Goal: Obtain resource: Obtain resource

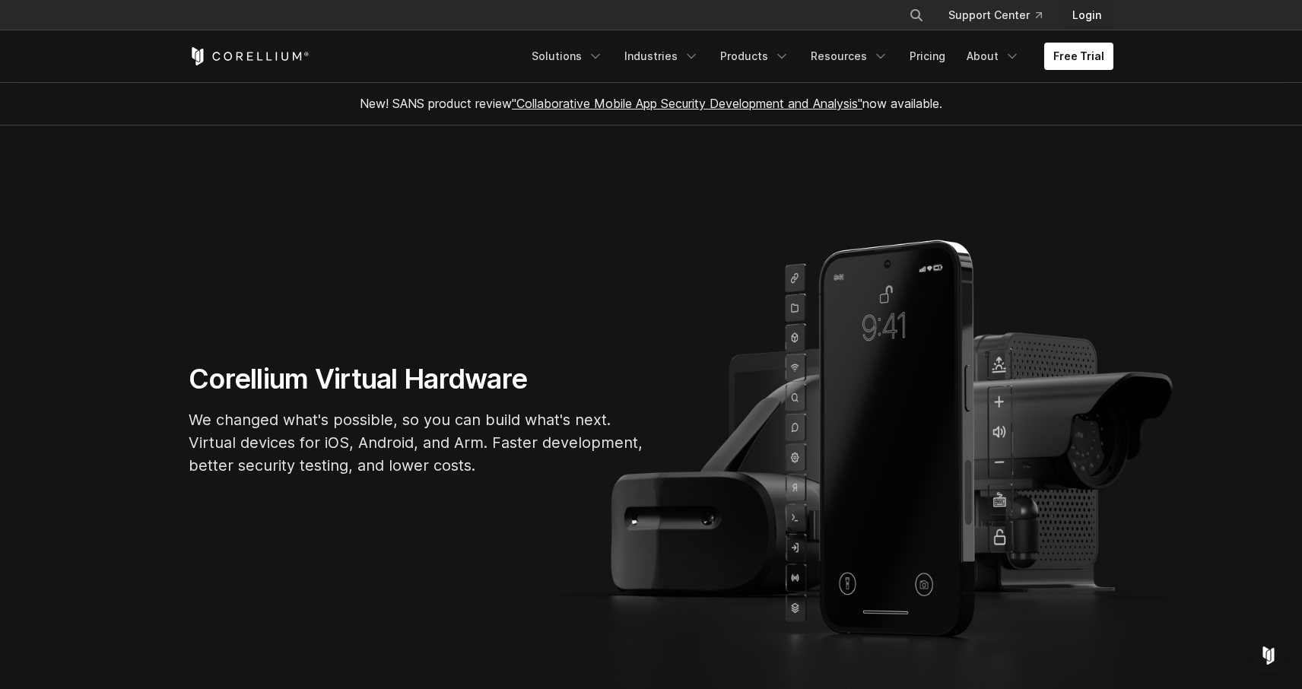
click at [1098, 14] on link "Login" at bounding box center [1086, 15] width 53 height 27
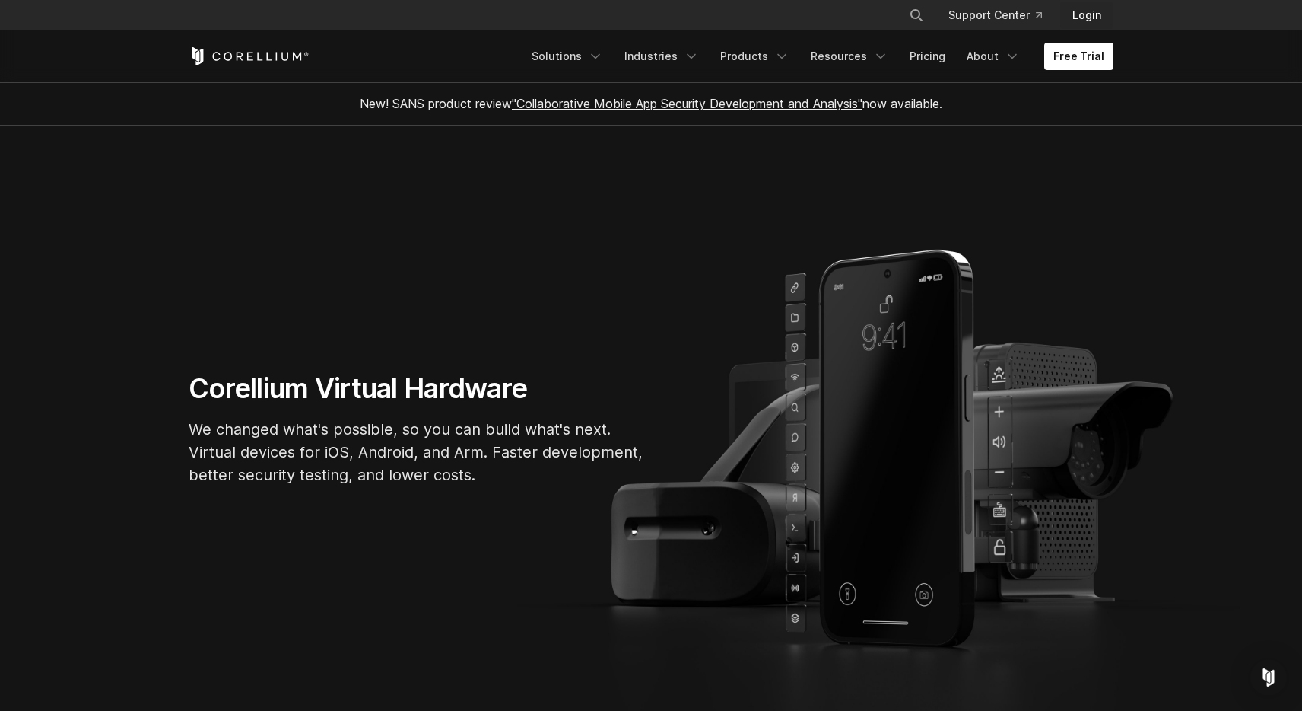
click at [1082, 14] on link "Login" at bounding box center [1086, 15] width 53 height 27
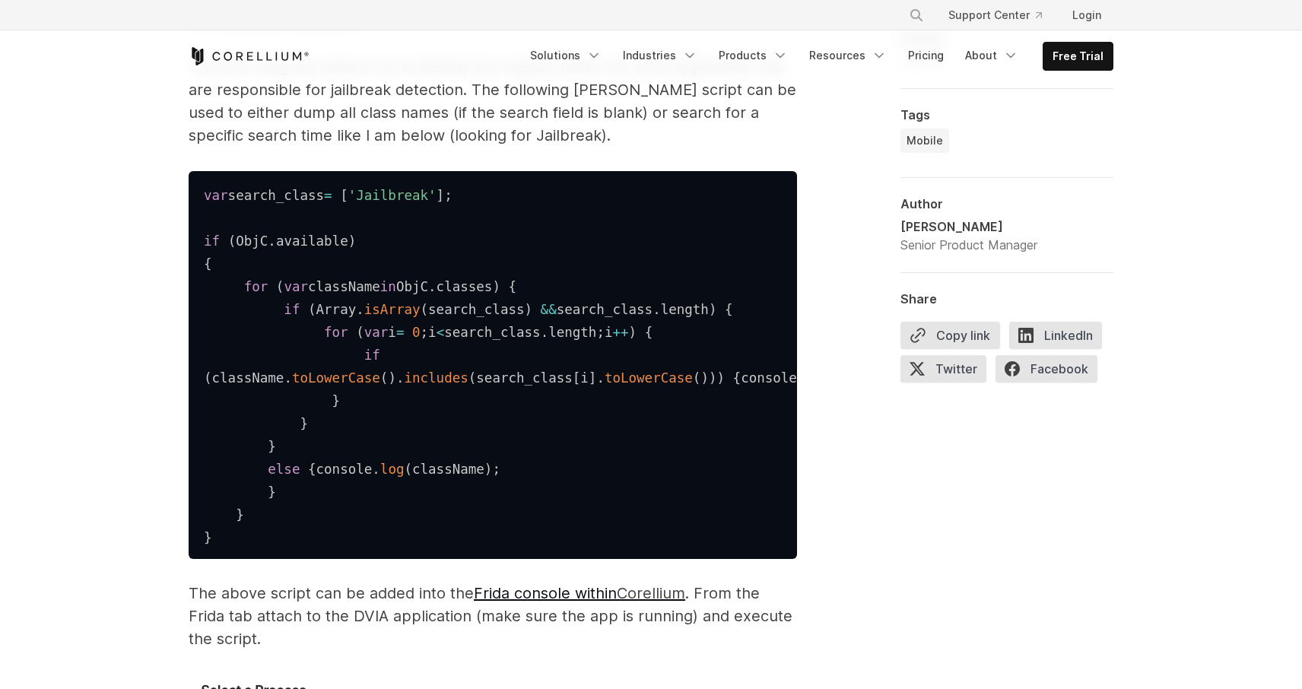
scroll to position [2354, 0]
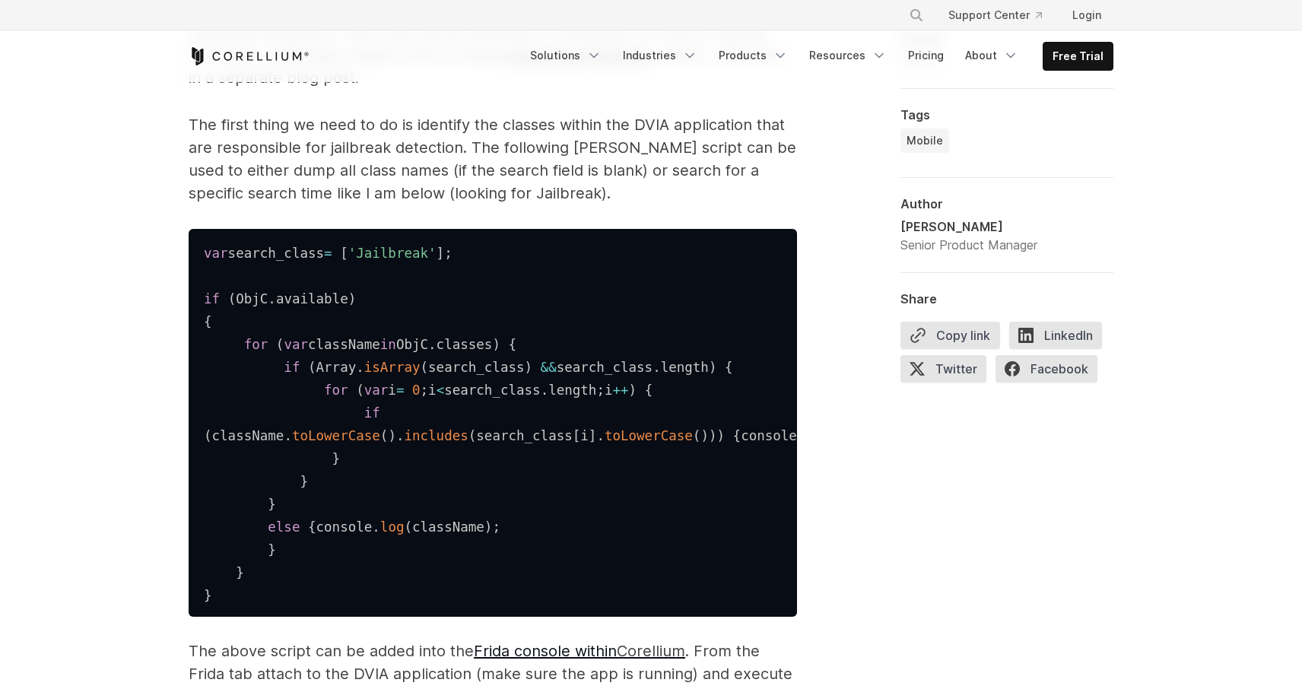
scroll to position [2294, 0]
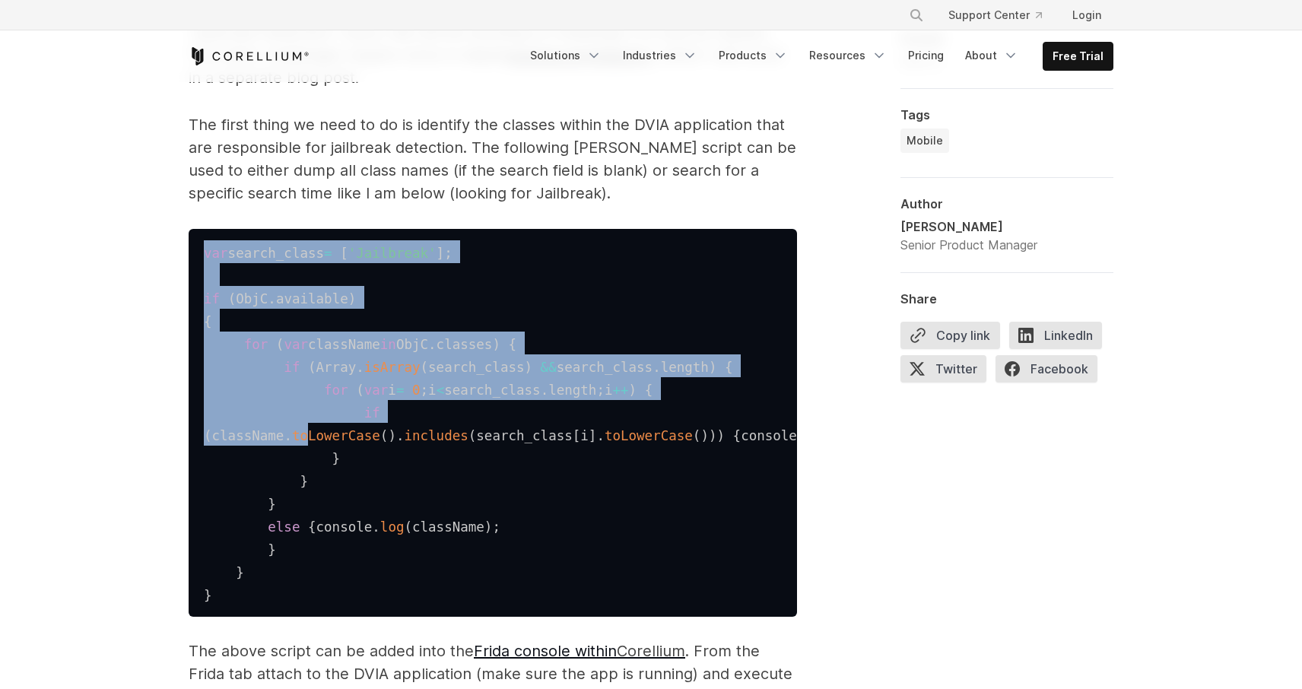
drag, startPoint x: 200, startPoint y: 255, endPoint x: 310, endPoint y: 440, distance: 215.9
click at [310, 440] on pre "var search_class = [ 'Jailbreak' ] ; if ( ObjC . available ) { for ( var classN…" at bounding box center [493, 423] width 609 height 388
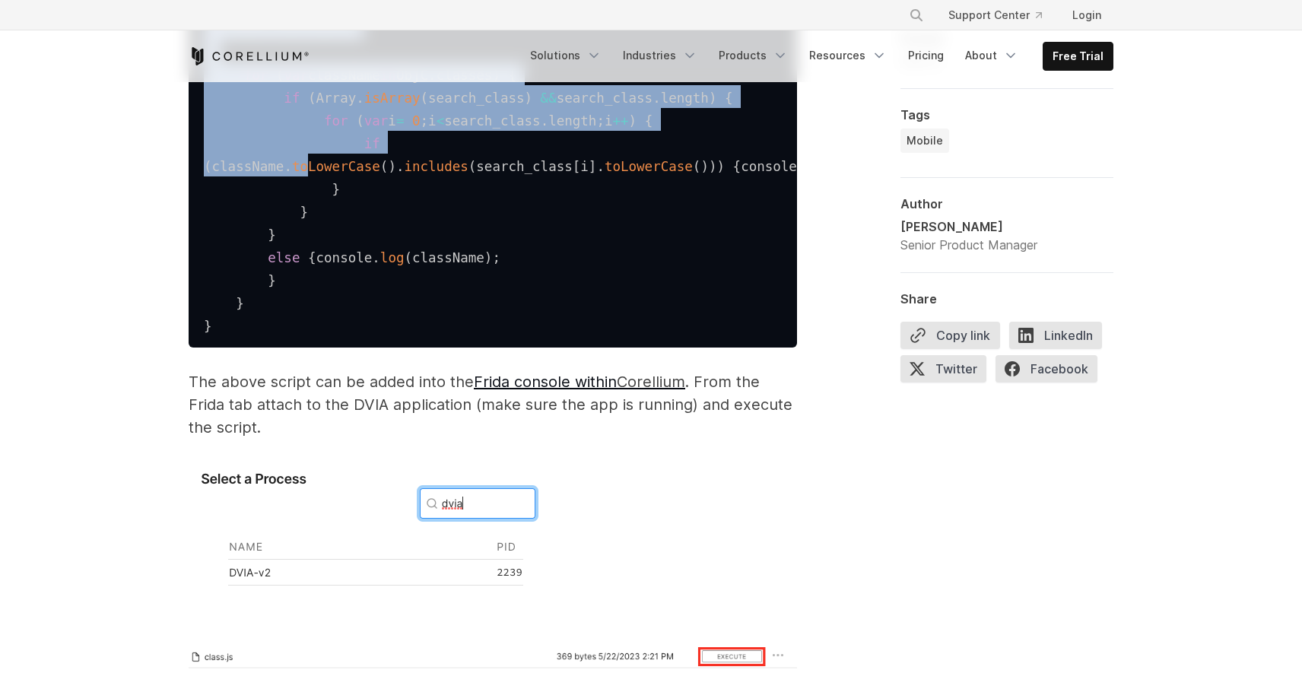
scroll to position [2575, 0]
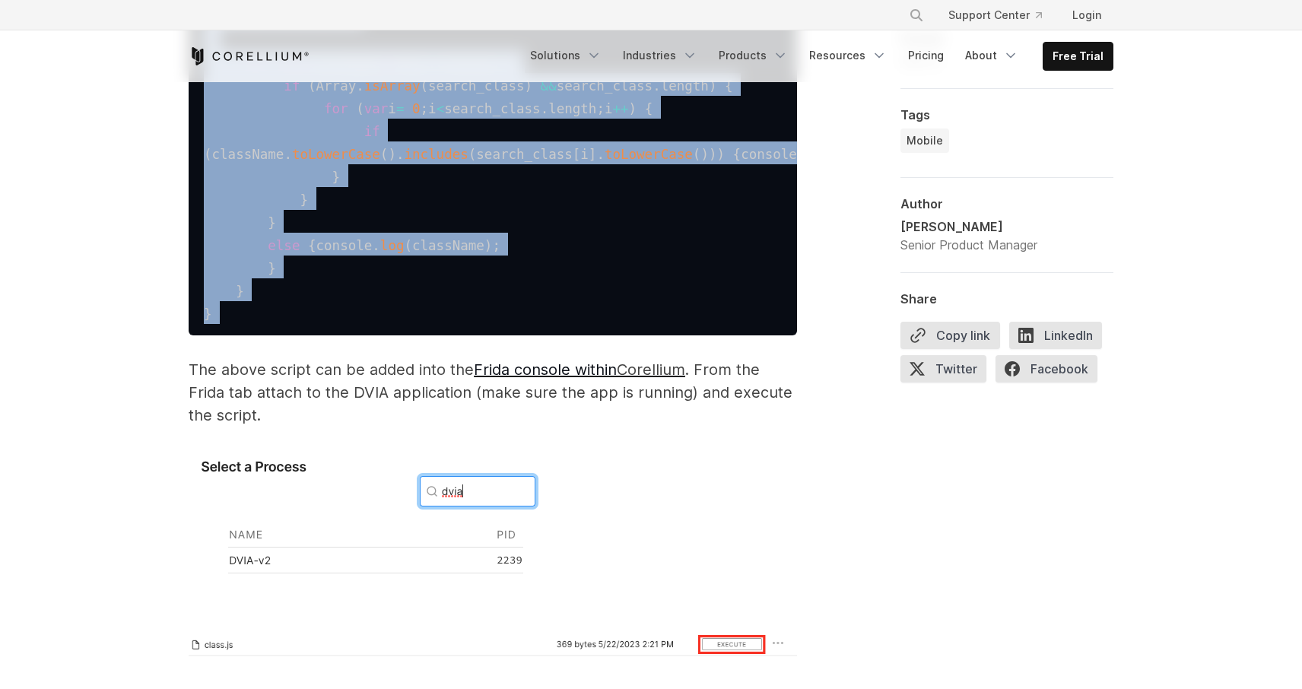
click at [243, 335] on pre "var search_class = [ 'Jailbreak' ] ; if ( ObjC . available ) { for ( var classN…" at bounding box center [493, 142] width 609 height 388
copy code "var search_class = [ 'Jailbreak' ] ; if ( ObjC . available ) { for ( var classN…"
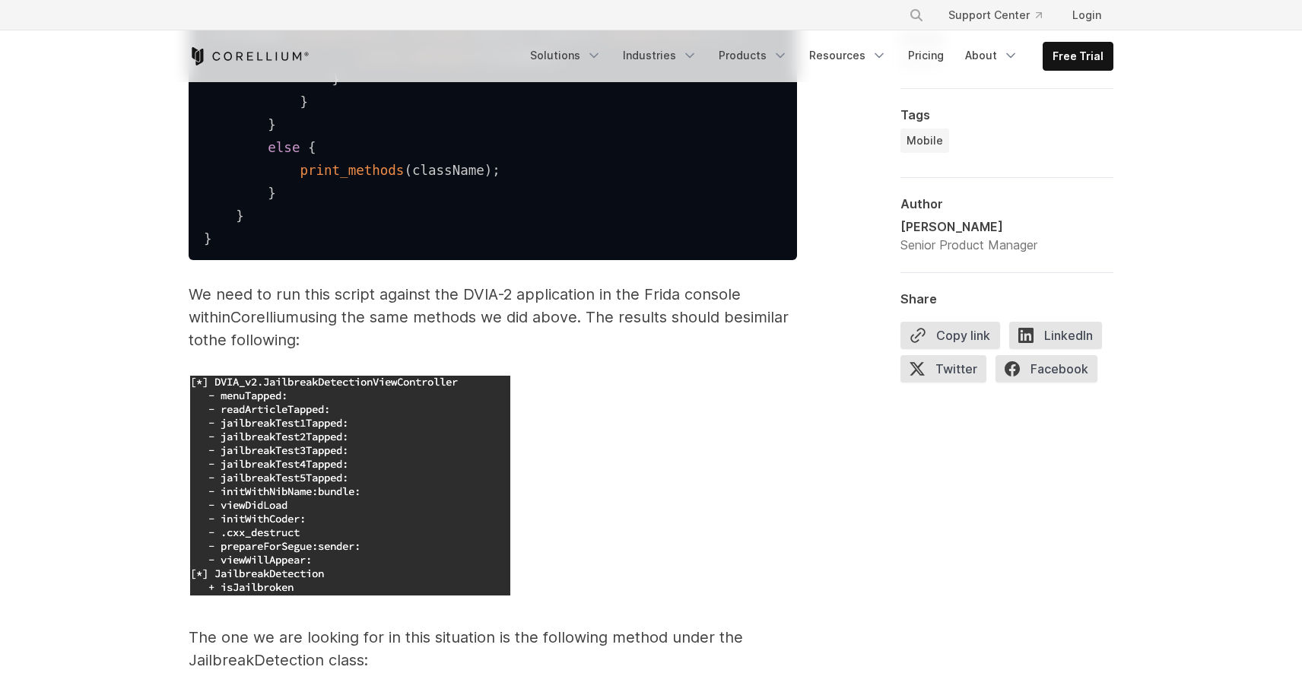
scroll to position [4172, 0]
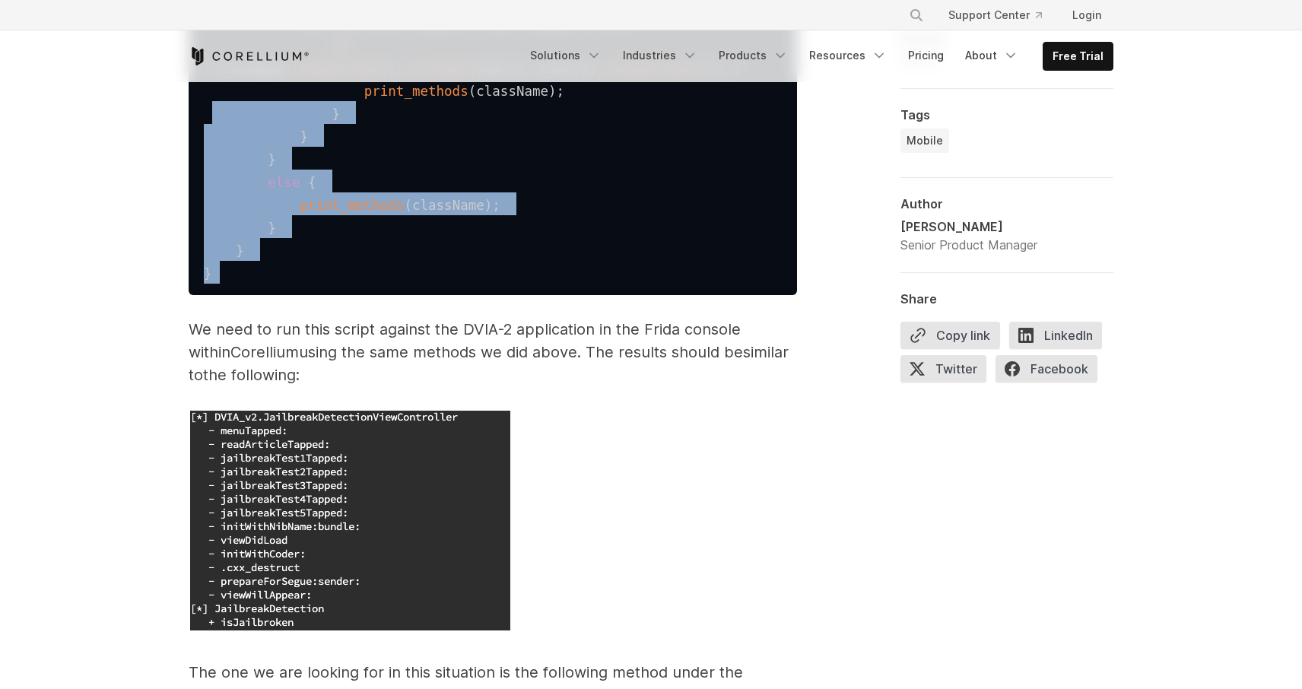
drag, startPoint x: 228, startPoint y: 542, endPoint x: 214, endPoint y: 265, distance: 276.5
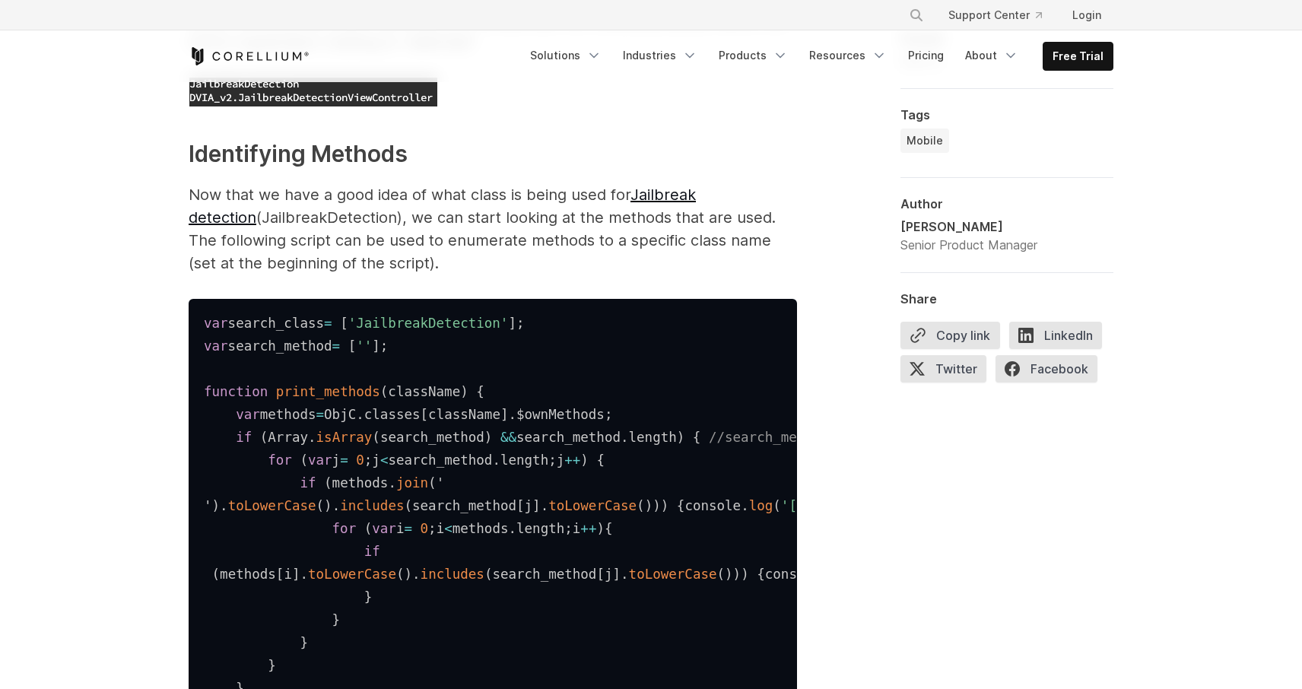
scroll to position [3286, 0]
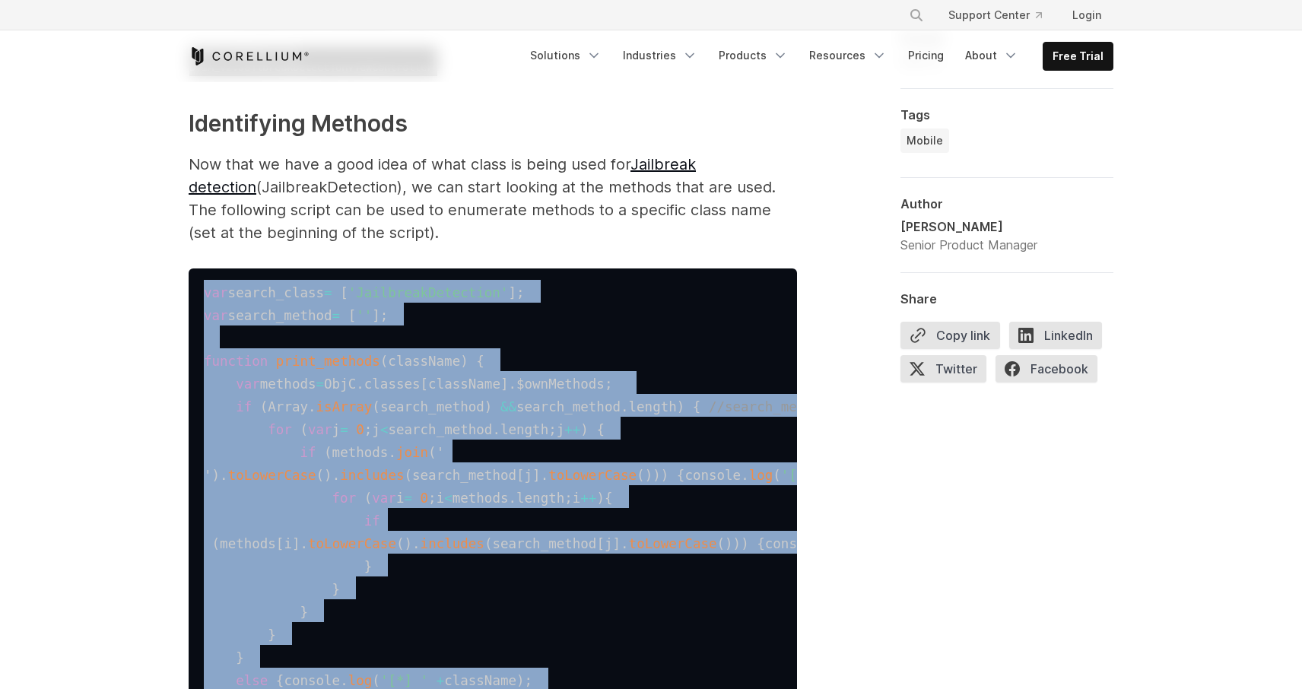
click at [205, 300] on span "var" at bounding box center [216, 292] width 24 height 15
copy code "var search_class = [ 'JailbreakDetection' ] ; var search_method = [ '' ] ; func…"
